Goal: Task Accomplishment & Management: Use online tool/utility

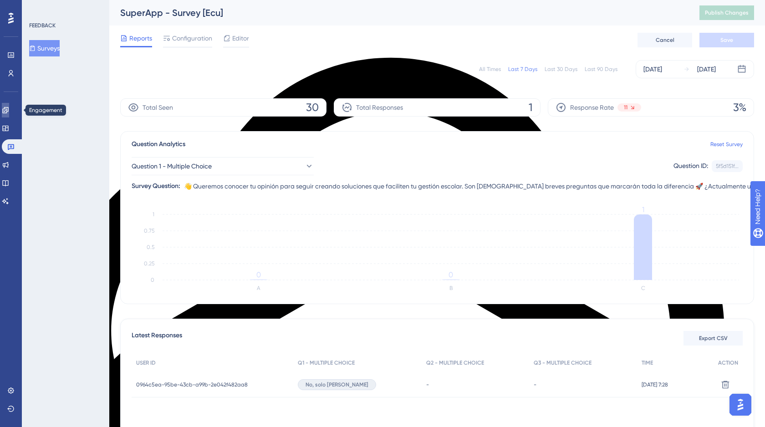
click at [9, 110] on icon at bounding box center [5, 110] width 7 height 7
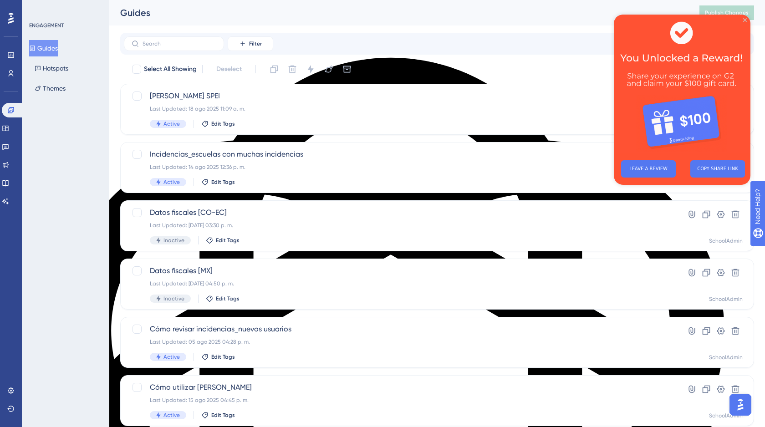
click at [745, 19] on icon "Close Preview" at bounding box center [745, 20] width 4 height 4
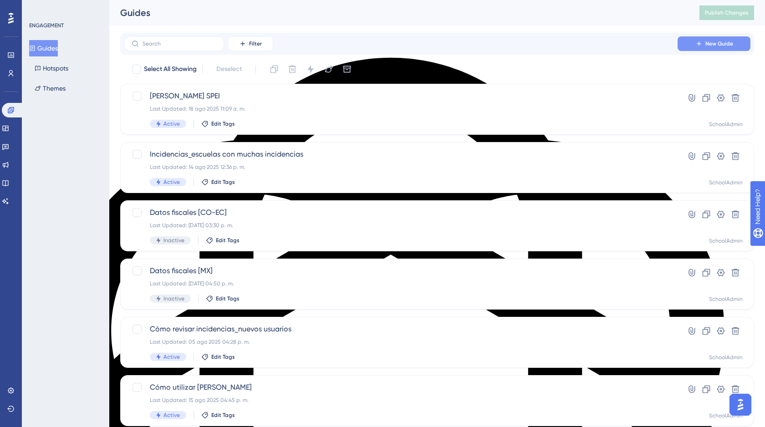
click at [716, 40] on span "New Guide" at bounding box center [719, 43] width 28 height 7
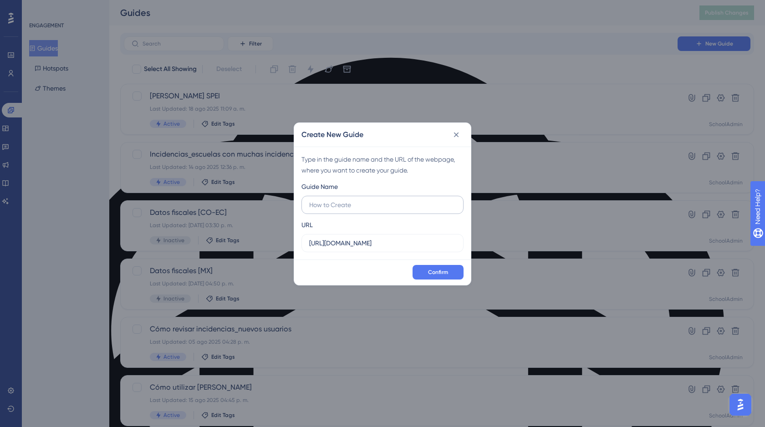
click at [362, 209] on input "text" at bounding box center [382, 205] width 147 height 10
type input "Nueva sección Reportes"
click at [439, 277] on button "Confirm" at bounding box center [438, 272] width 51 height 15
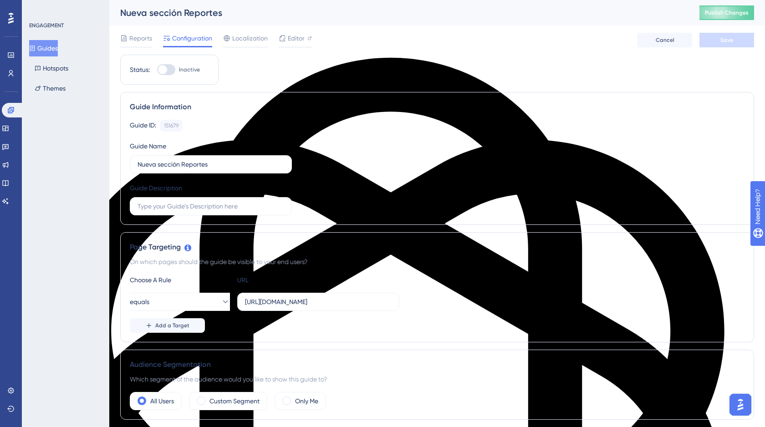
click at [45, 49] on button "Guides" at bounding box center [43, 48] width 29 height 16
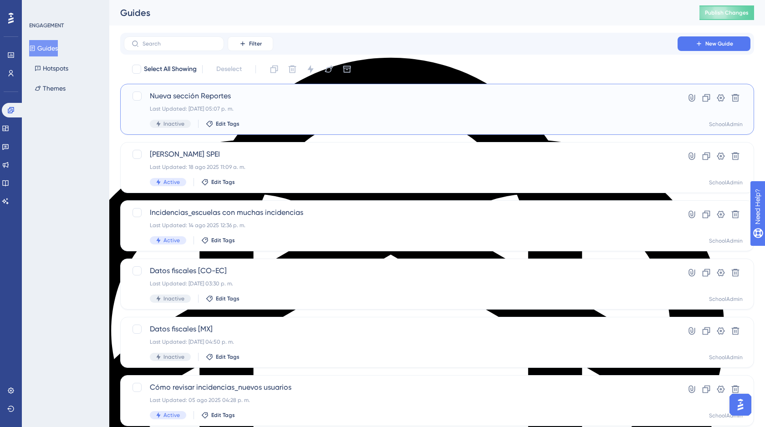
click at [296, 110] on div "Last Updated: 10 sept 2025 05:07 p. m." at bounding box center [401, 108] width 502 height 7
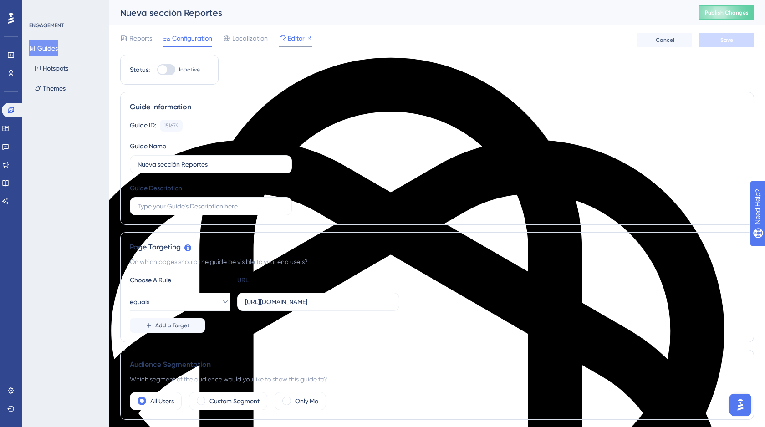
click at [292, 36] on span "Editor" at bounding box center [296, 38] width 17 height 11
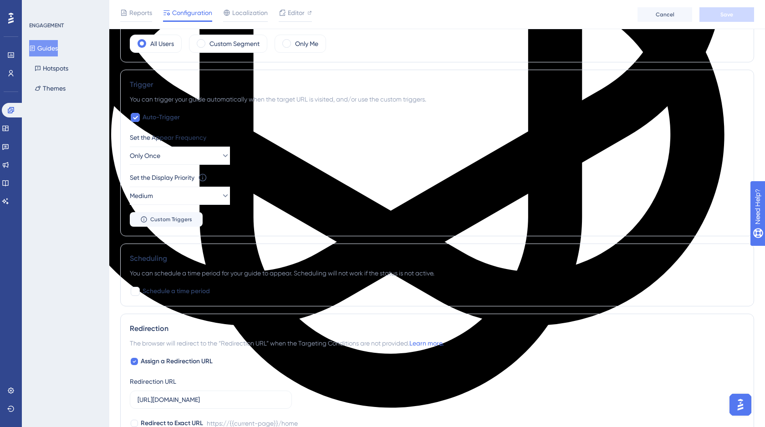
scroll to position [377, 0]
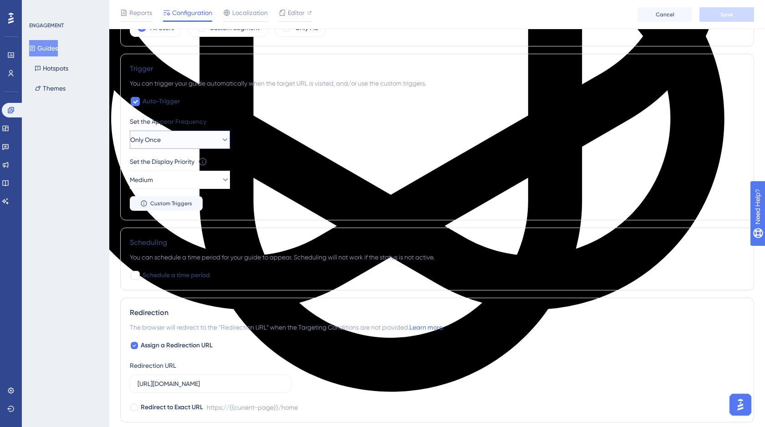
click at [220, 141] on icon at bounding box center [224, 139] width 9 height 9
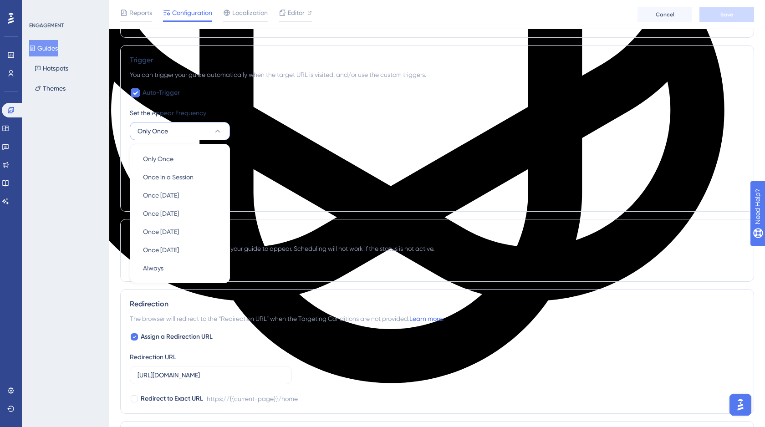
click at [261, 125] on div "Set the Appear Frequency Only Once Only Once Only Once Once in a Session Once i…" at bounding box center [437, 123] width 615 height 33
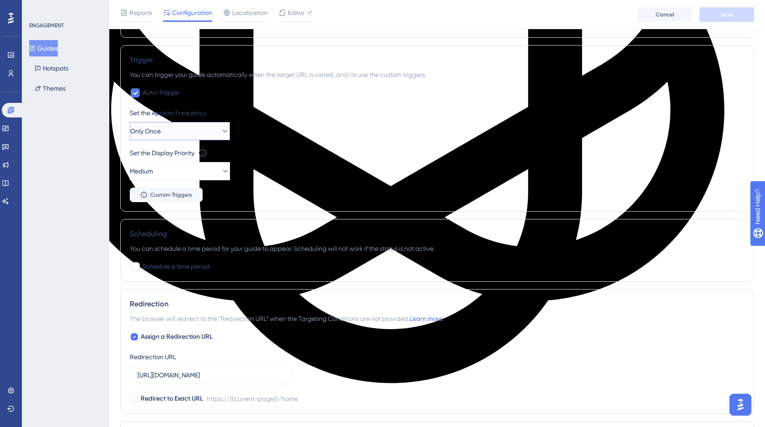
click at [204, 132] on button "Only Once" at bounding box center [180, 131] width 100 height 18
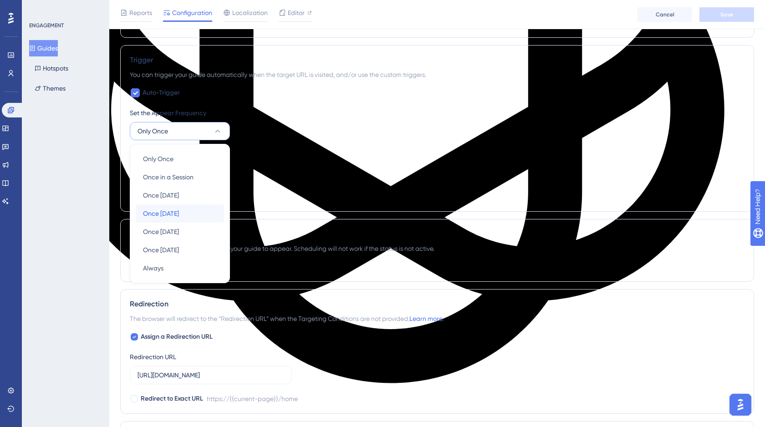
click at [176, 216] on span "Once in 7 days" at bounding box center [161, 213] width 36 height 11
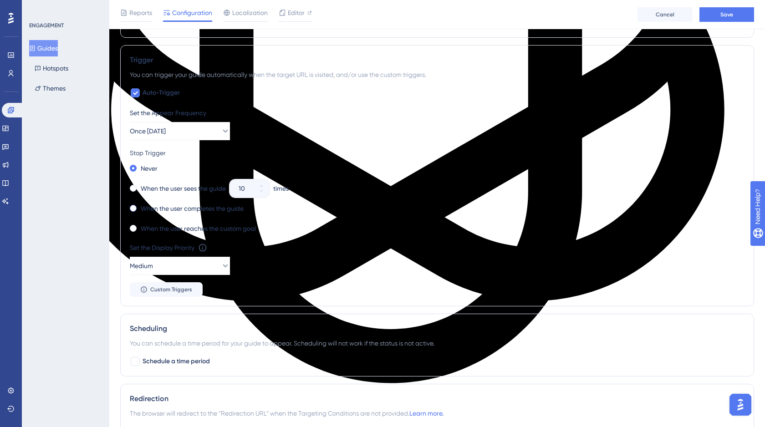
click at [133, 209] on span at bounding box center [133, 208] width 7 height 7
click at [139, 206] on input "radio" at bounding box center [139, 206] width 0 height 0
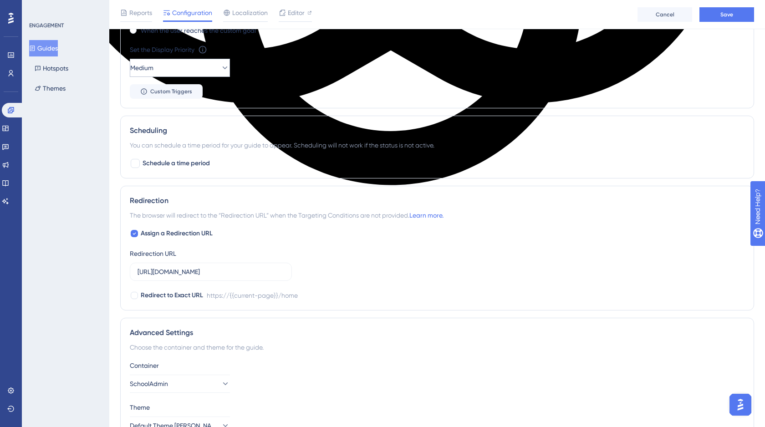
scroll to position [584, 0]
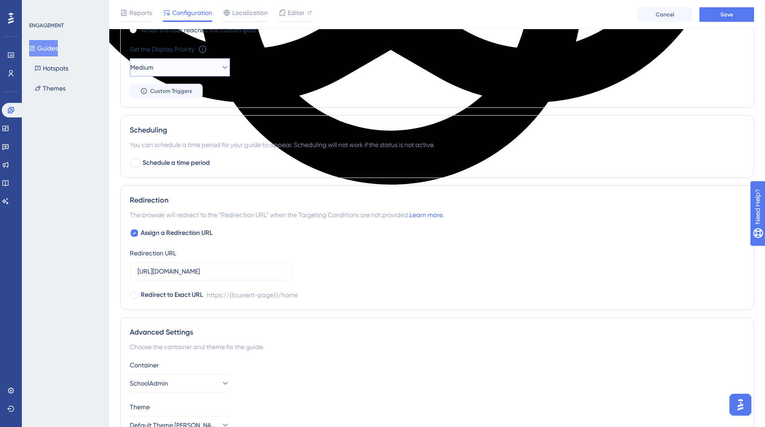
click at [213, 72] on button "Medium" at bounding box center [180, 67] width 100 height 18
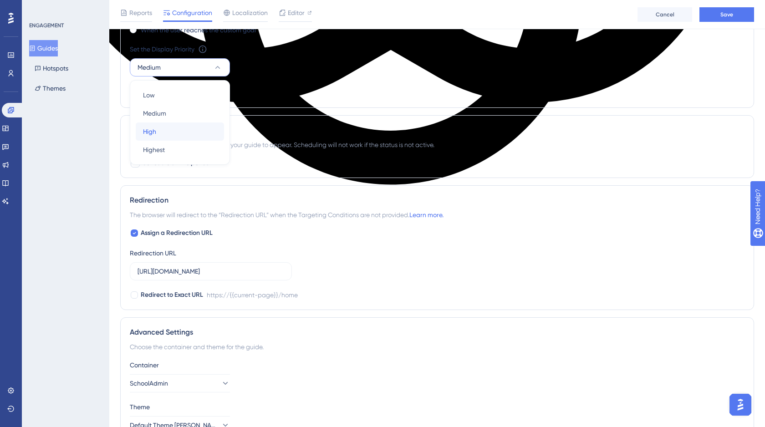
click at [157, 129] on div "High High" at bounding box center [180, 132] width 74 height 18
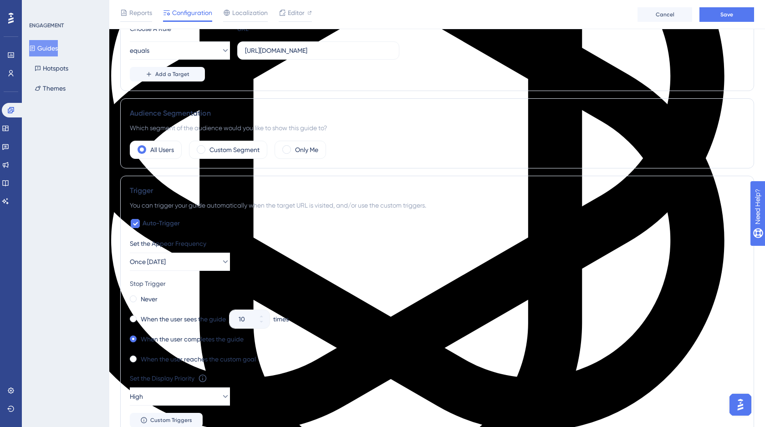
scroll to position [354, 0]
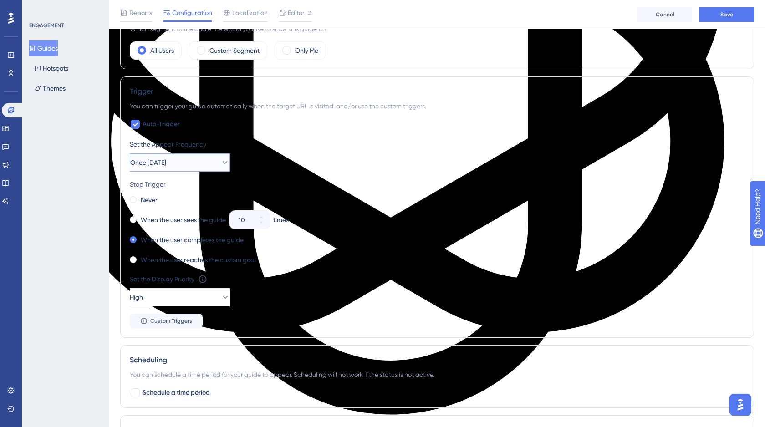
click at [195, 158] on button "Once in 7 days" at bounding box center [180, 162] width 100 height 18
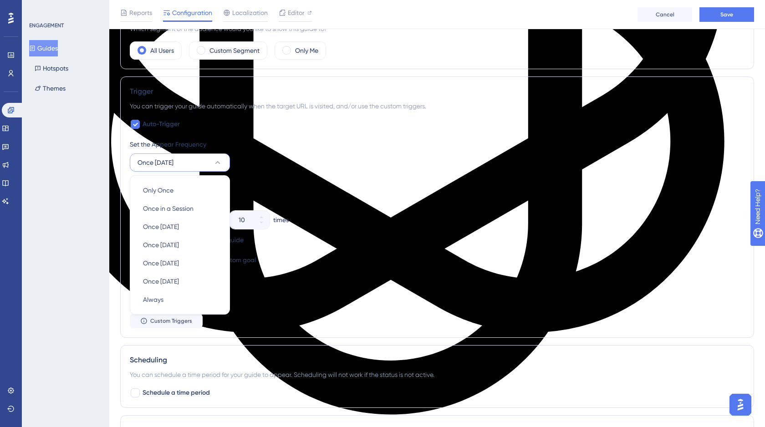
scroll to position [386, 0]
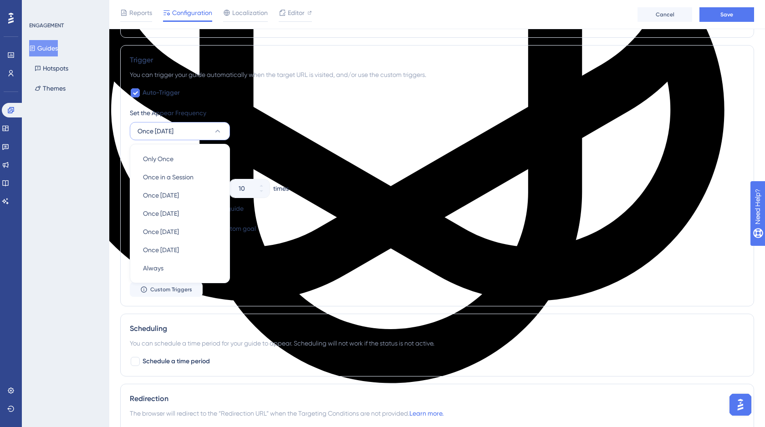
click at [315, 143] on div "Set the Appear Frequency Once in 7 days Only Once Only Once Once in a Session O…" at bounding box center [437, 201] width 615 height 189
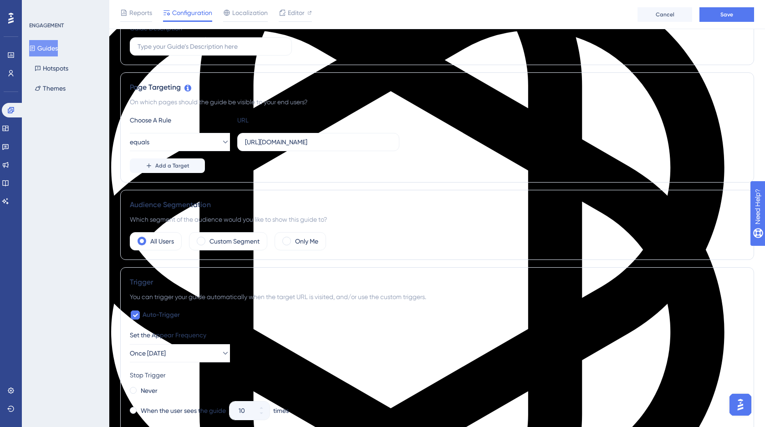
scroll to position [163, 0]
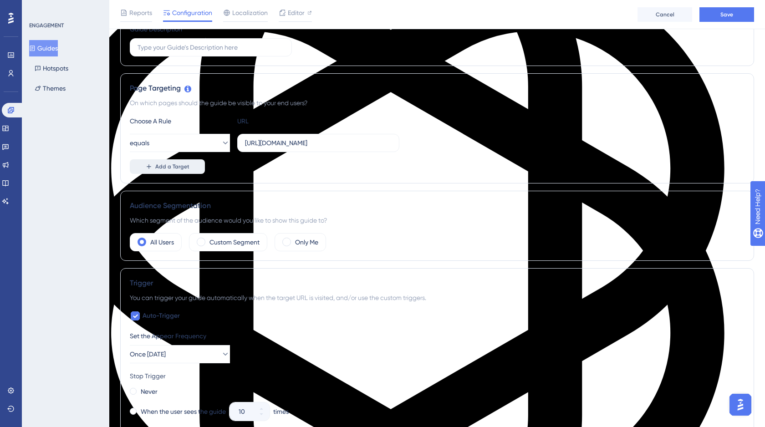
click at [178, 166] on span "Add a Target" at bounding box center [172, 166] width 34 height 7
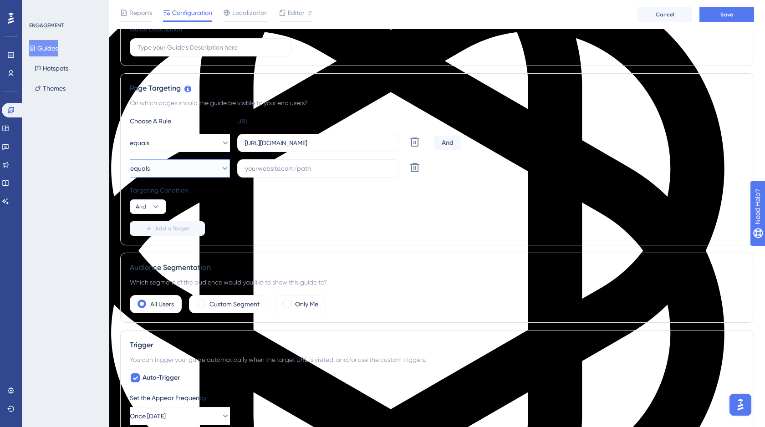
click at [220, 168] on icon at bounding box center [224, 168] width 9 height 9
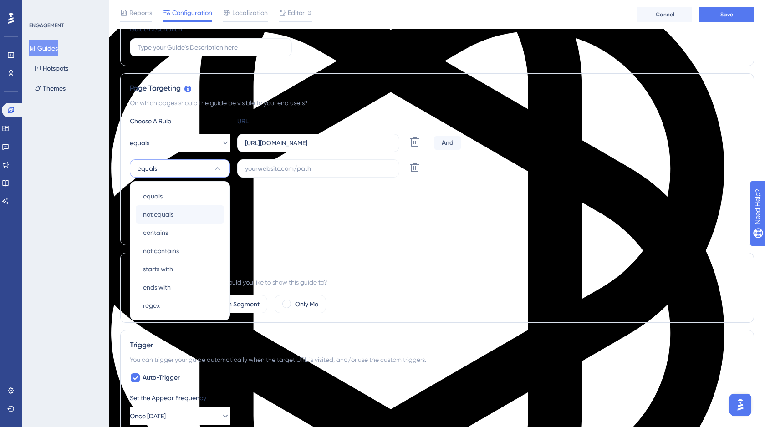
scroll to position [199, 0]
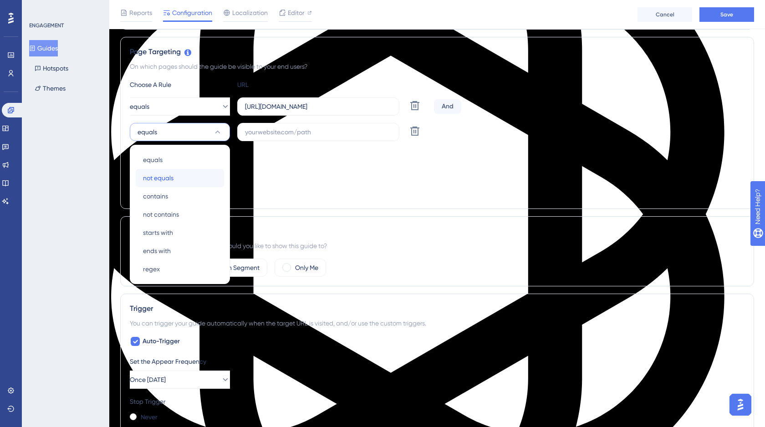
click at [164, 178] on span "not equals" at bounding box center [158, 178] width 31 height 11
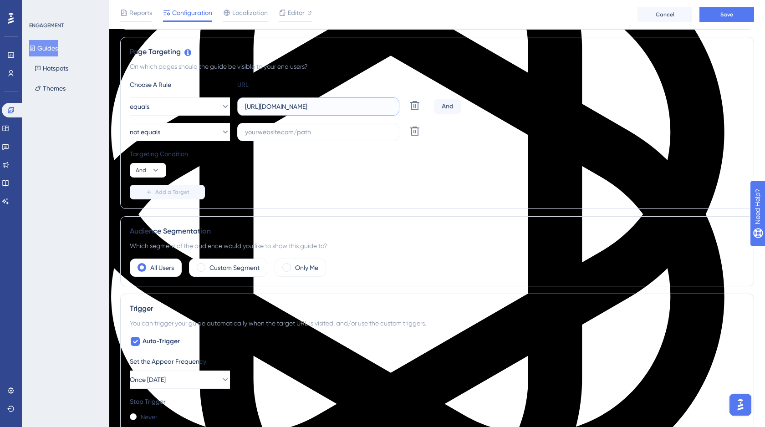
click at [310, 105] on input "https://school.mattilda.io/home" at bounding box center [318, 107] width 147 height 10
click at [317, 135] on input "text" at bounding box center [318, 132] width 147 height 10
paste input "https://school.mattilda.io/home"
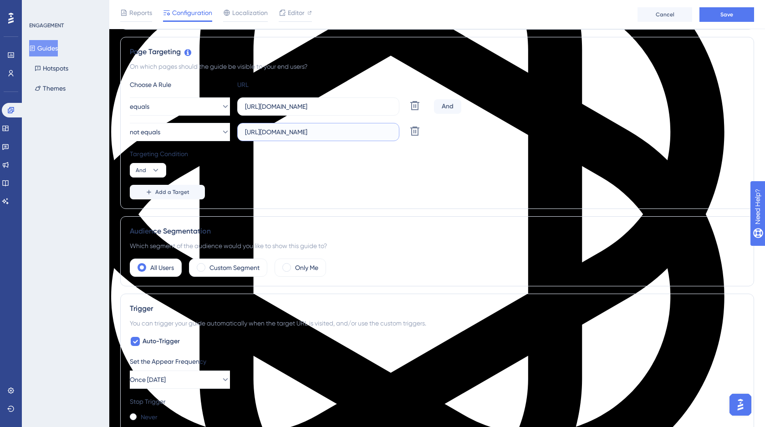
click at [331, 131] on input "https://school.mattilda.io/home" at bounding box center [318, 132] width 147 height 10
paste input "login"
type input "https://school.mattilda.io/login"
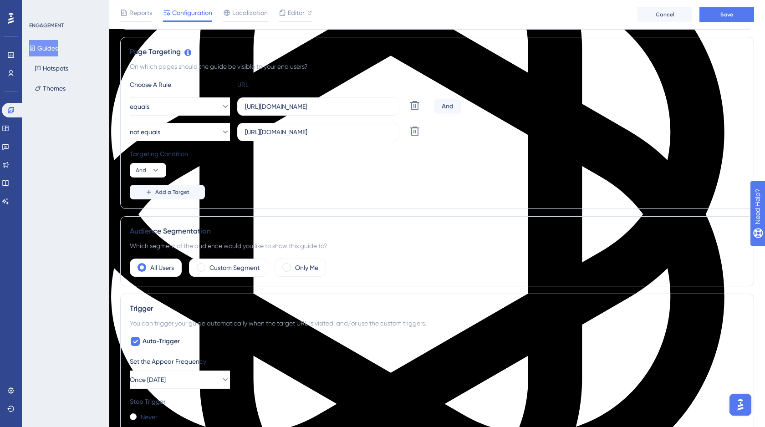
click at [490, 171] on div "Targeting Condition And" at bounding box center [437, 162] width 615 height 29
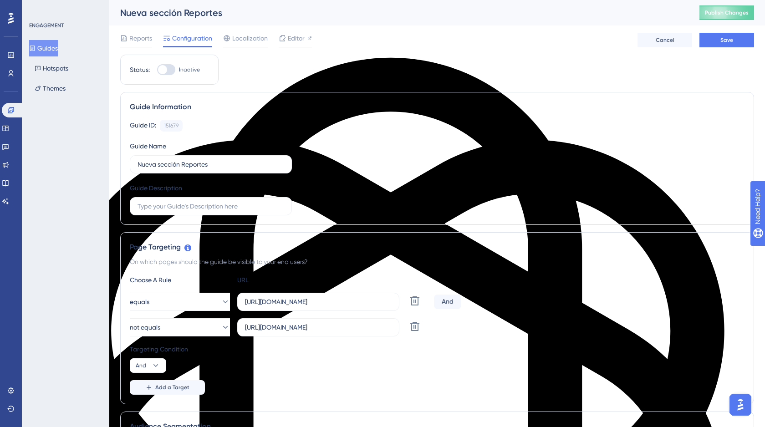
click at [167, 70] on div at bounding box center [166, 69] width 18 height 11
click at [157, 70] on input "Inactive" at bounding box center [157, 70] width 0 height 0
checkbox input "true"
click at [720, 42] on span "Save" at bounding box center [726, 39] width 13 height 7
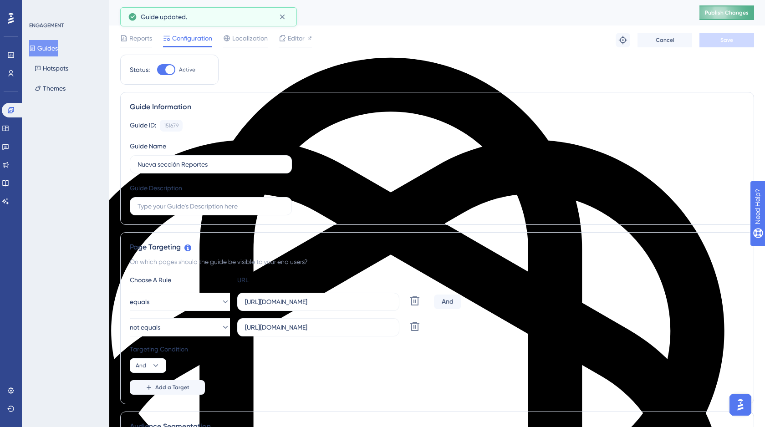
click at [730, 15] on span "Publish Changes" at bounding box center [727, 12] width 44 height 7
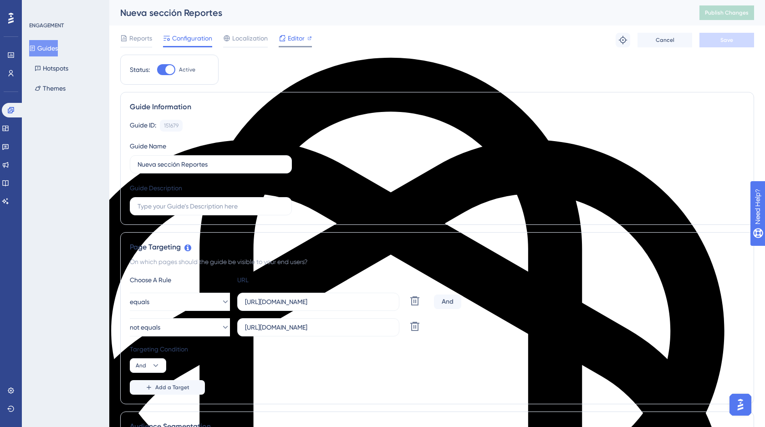
click at [288, 39] on span "Editor" at bounding box center [296, 38] width 17 height 11
click at [736, 15] on span "Publish Changes" at bounding box center [727, 12] width 44 height 7
